Goal: Task Accomplishment & Management: Manage account settings

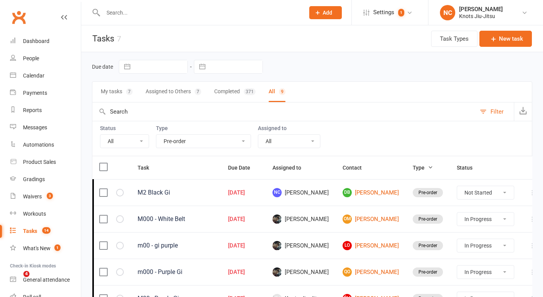
select select "35201"
select select "started"
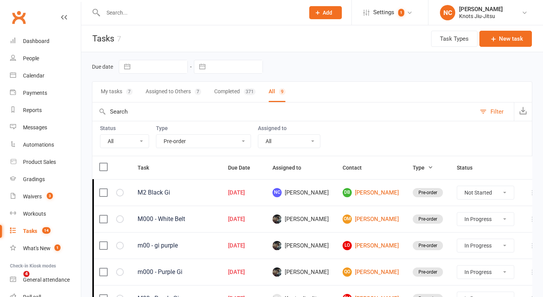
select select "started"
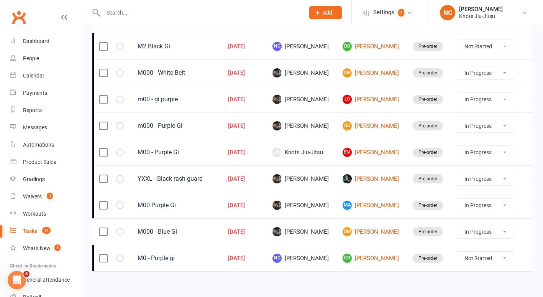
click at [126, 8] on input "text" at bounding box center [200, 12] width 199 height 11
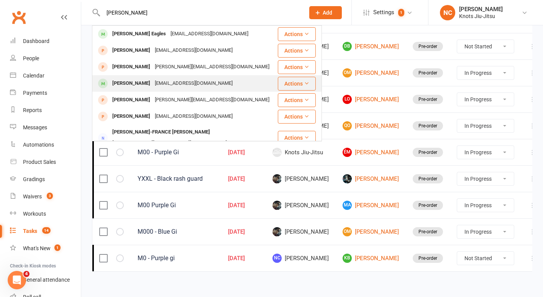
type input "[PERSON_NAME]"
click at [143, 79] on div "[PERSON_NAME]" at bounding box center [131, 83] width 43 height 11
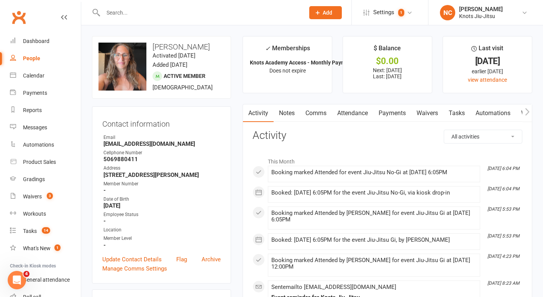
click at [385, 113] on link "Payments" at bounding box center [392, 113] width 38 height 18
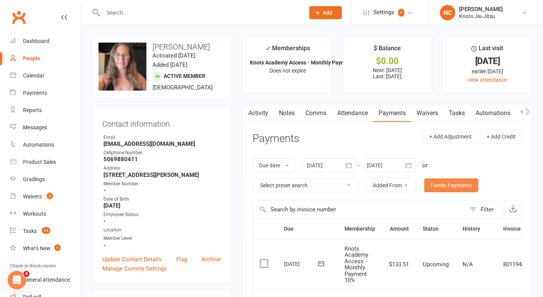
click at [460, 188] on link "Family Payments" at bounding box center [451, 185] width 54 height 14
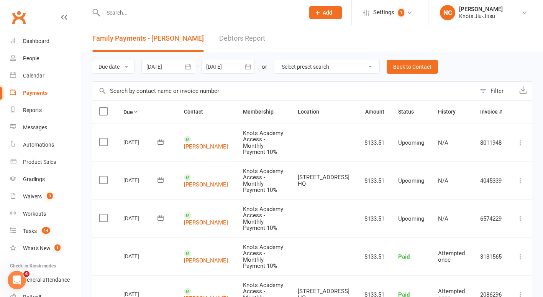
click at [152, 64] on div at bounding box center [168, 67] width 54 height 14
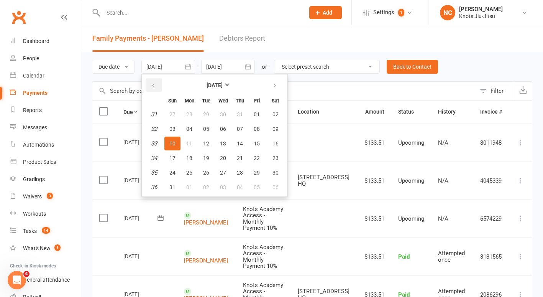
click at [155, 81] on button "button" at bounding box center [154, 85] width 16 height 14
click at [183, 126] on button "09" at bounding box center [189, 129] width 16 height 14
type input "[DATE]"
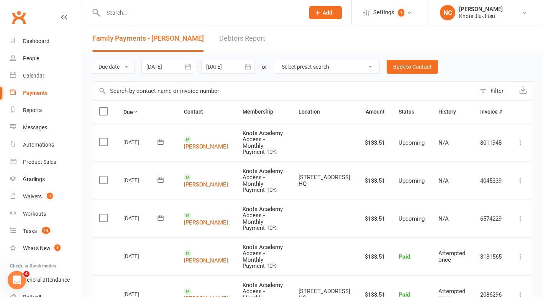
click at [205, 161] on td "[PERSON_NAME]" at bounding box center [206, 180] width 59 height 38
click at [204, 144] on td "[PERSON_NAME]" at bounding box center [206, 142] width 59 height 38
click at [204, 143] on link "[PERSON_NAME]" at bounding box center [206, 146] width 44 height 7
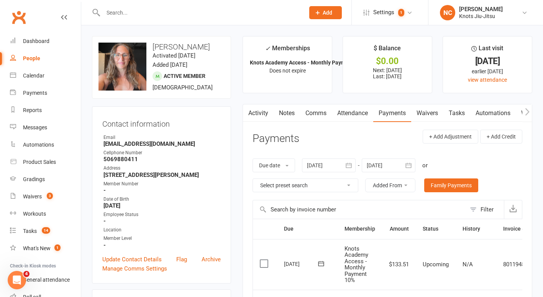
click at [294, 116] on link "Notes" at bounding box center [287, 113] width 26 height 18
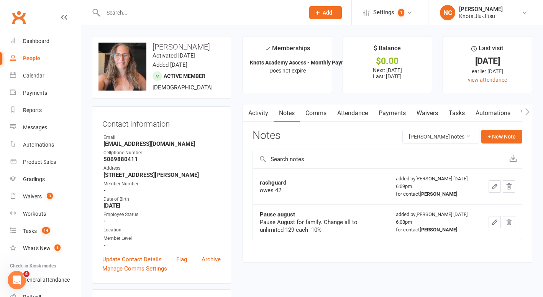
click at [494, 183] on icon "button" at bounding box center [495, 186] width 7 height 7
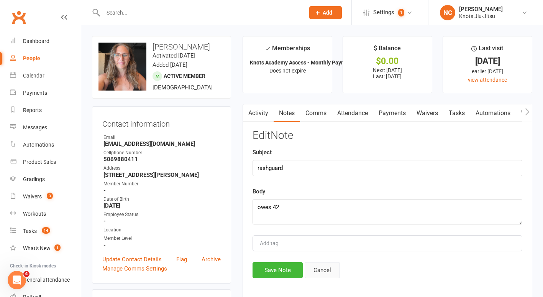
click at [316, 278] on button "Cancel" at bounding box center [322, 270] width 35 height 16
